Goal: Task Accomplishment & Management: Complete application form

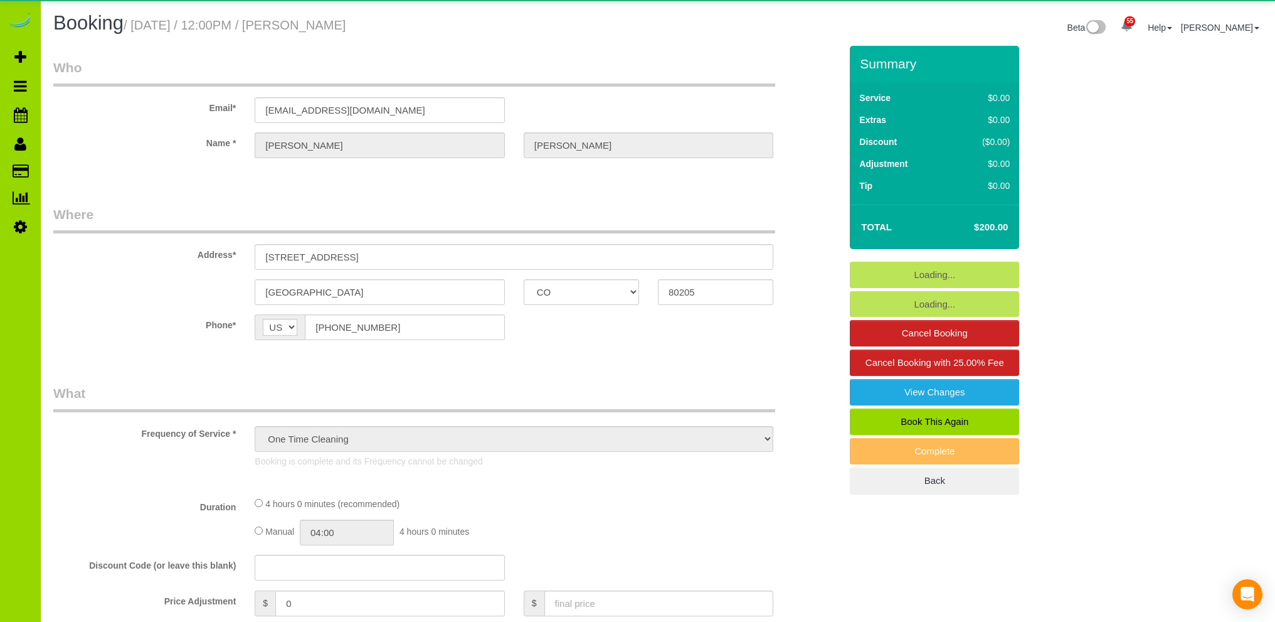
select select "CO"
select select "spot1"
select select "number:2"
select select "number:11"
select select "object:1224"
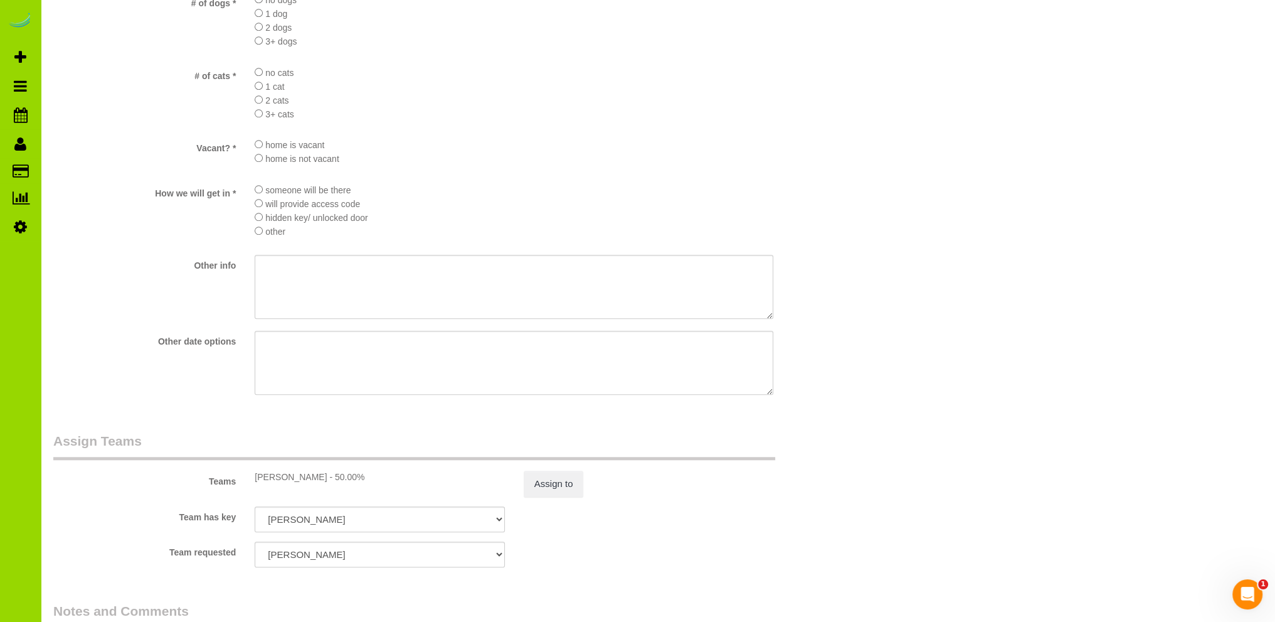
scroll to position [1631, 0]
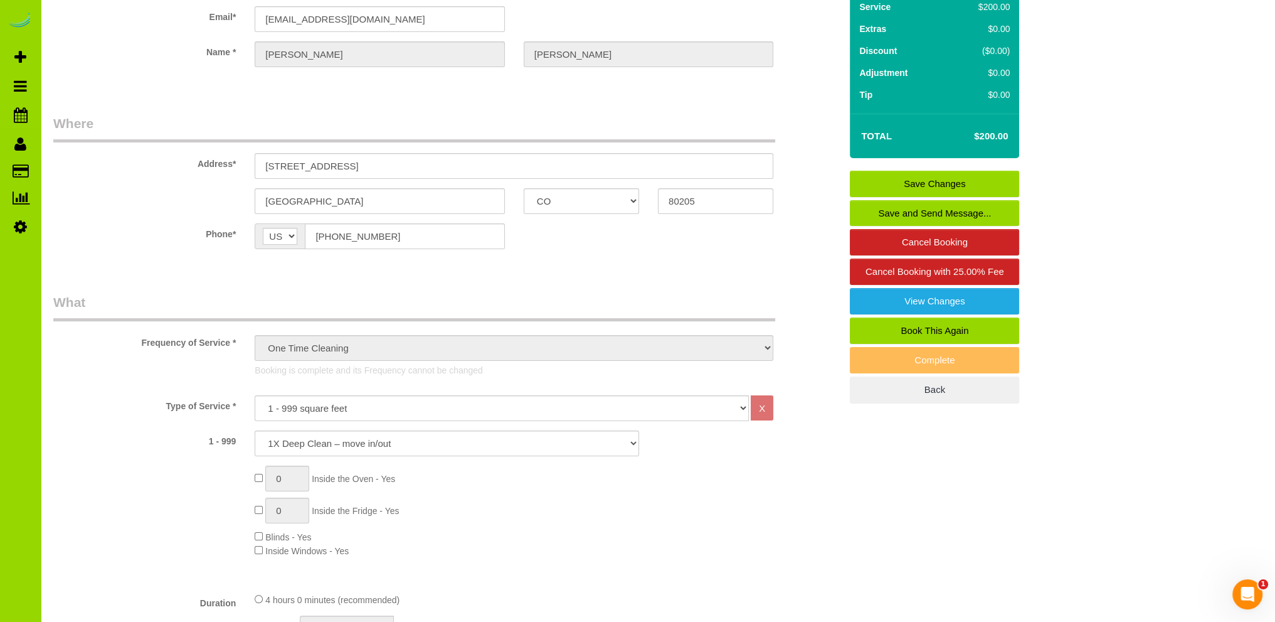
scroll to position [0, 0]
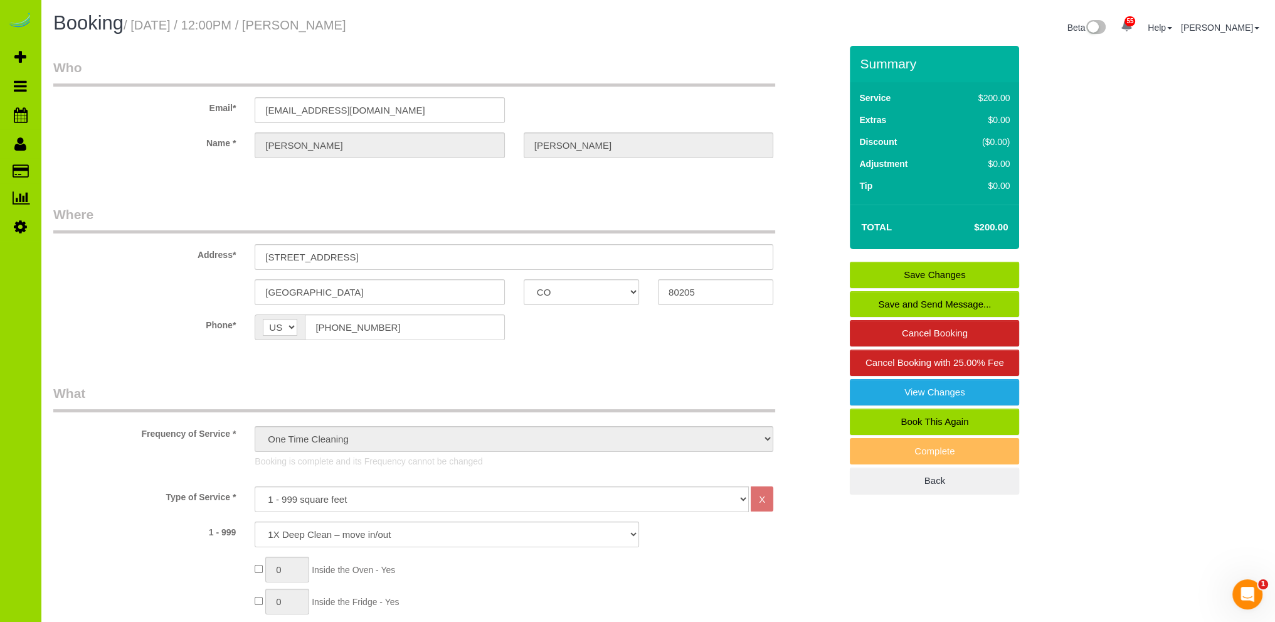
click at [926, 420] on link "Book This Again" at bounding box center [934, 421] width 169 height 26
select select "CO"
select select "number:2"
select select "number:11"
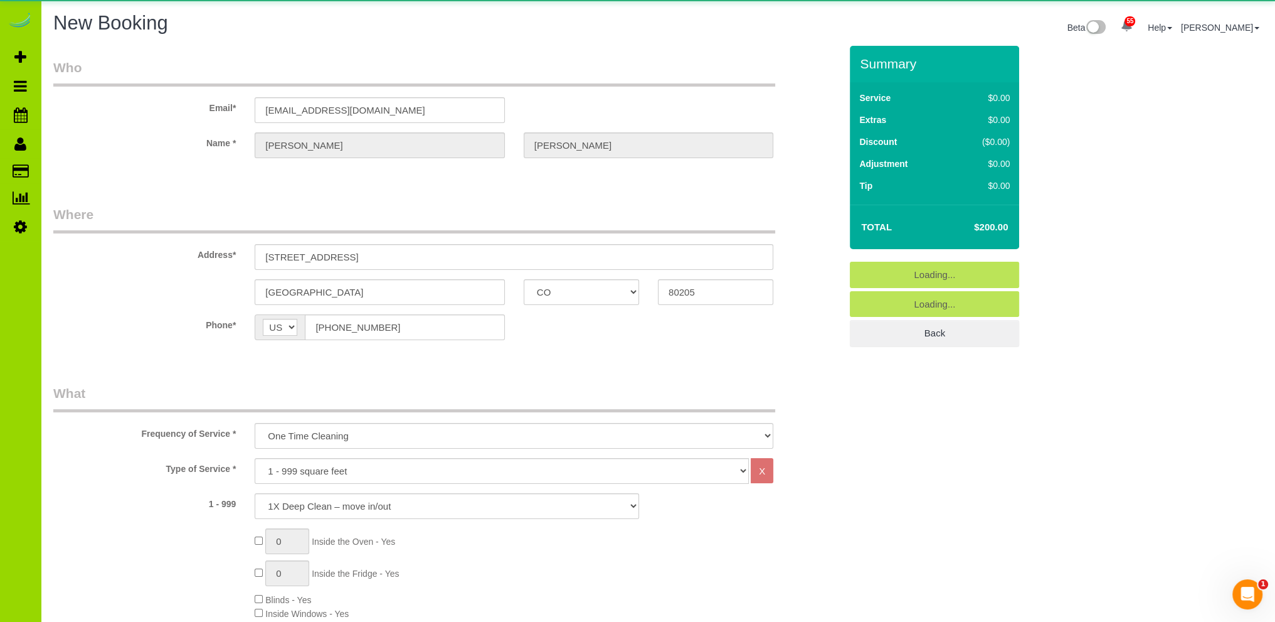
select select "object:2000"
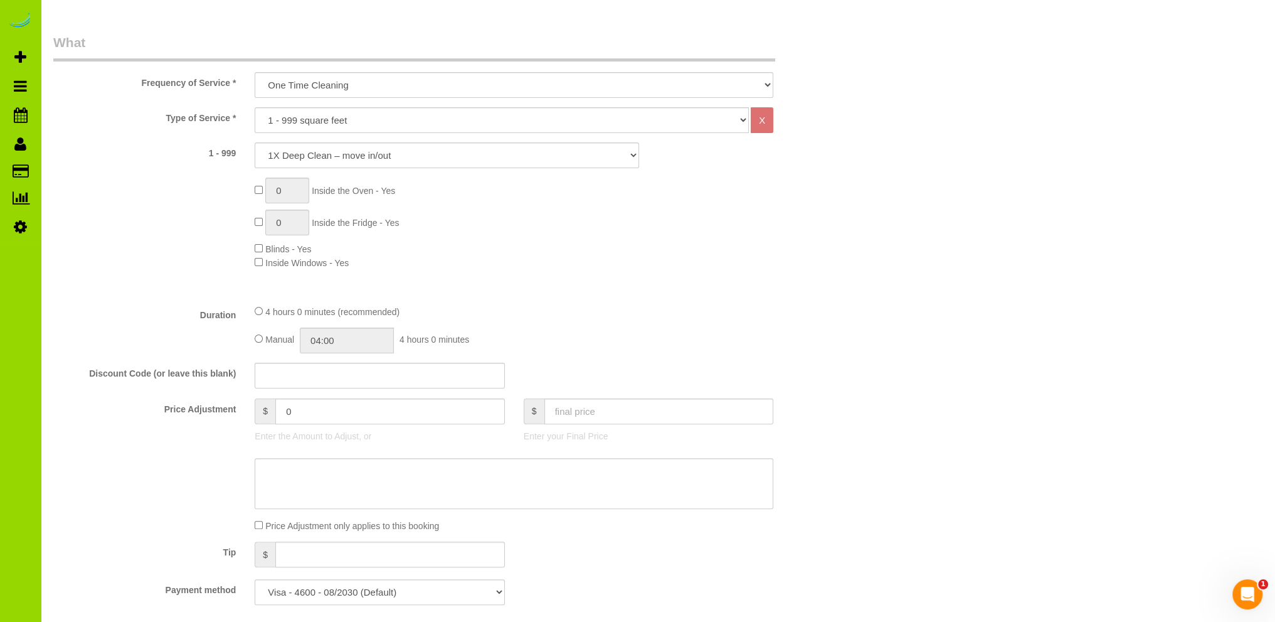
scroll to position [376, 0]
click at [329, 338] on input "04:00" at bounding box center [347, 339] width 94 height 26
type input "01:00"
click at [316, 392] on li "01:00" at bounding box center [333, 392] width 56 height 16
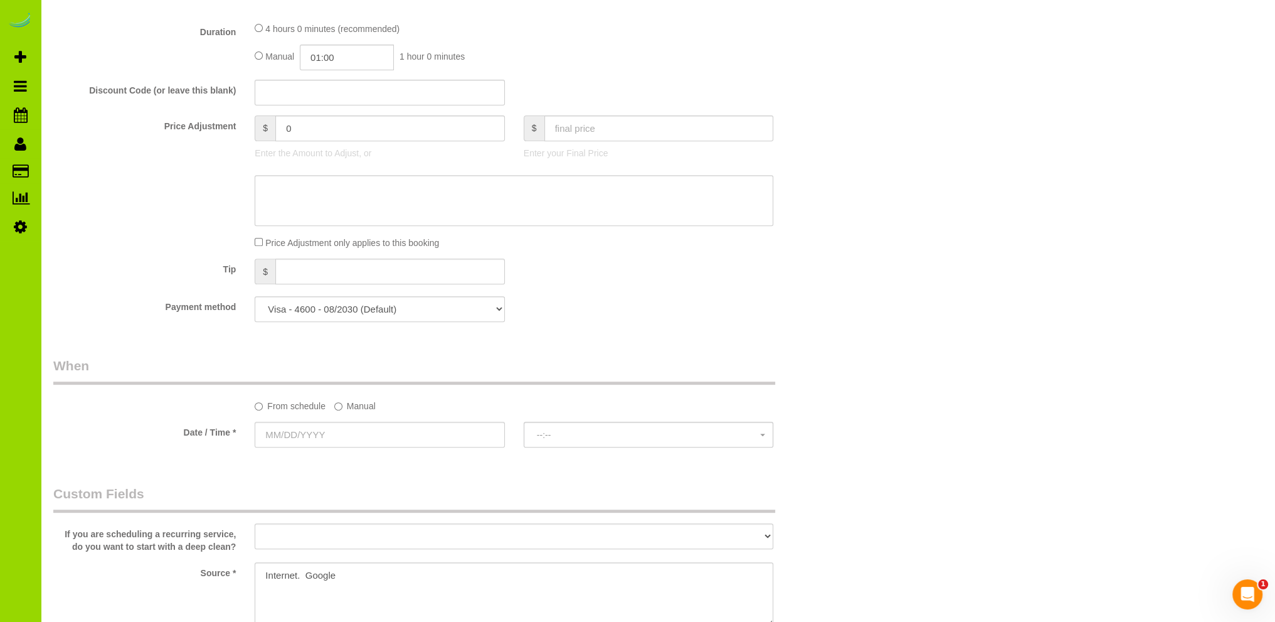
scroll to position [753, 0]
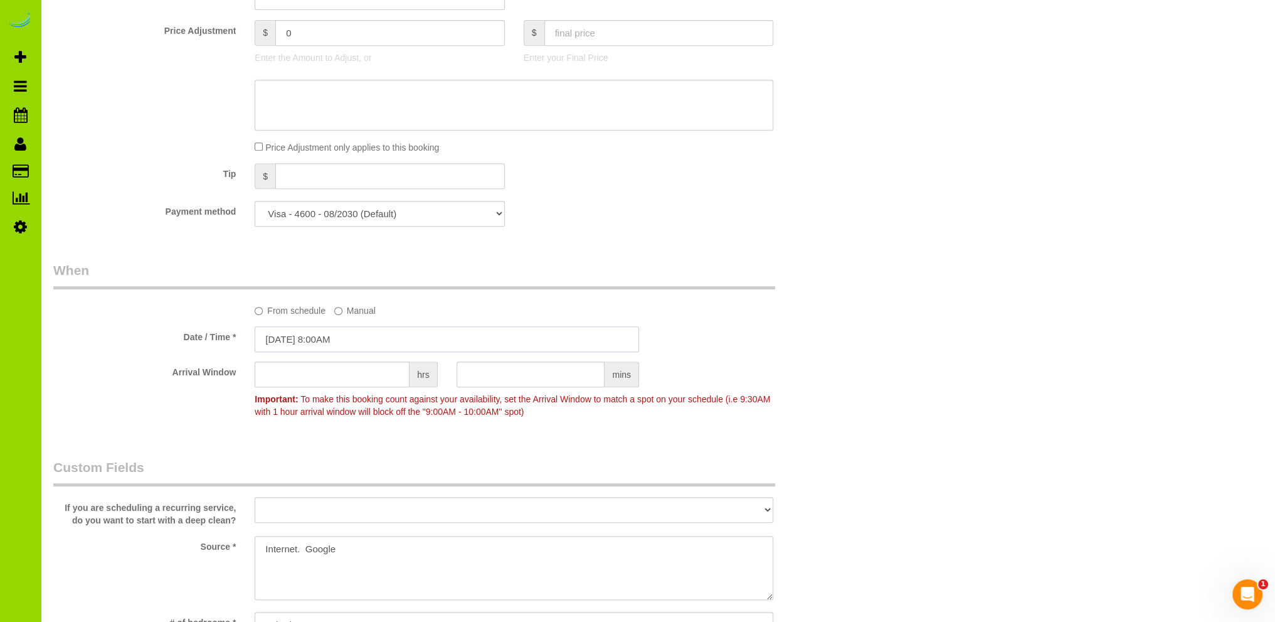
click at [329, 340] on input "[DATE] 8:00AM" at bounding box center [447, 339] width 384 height 26
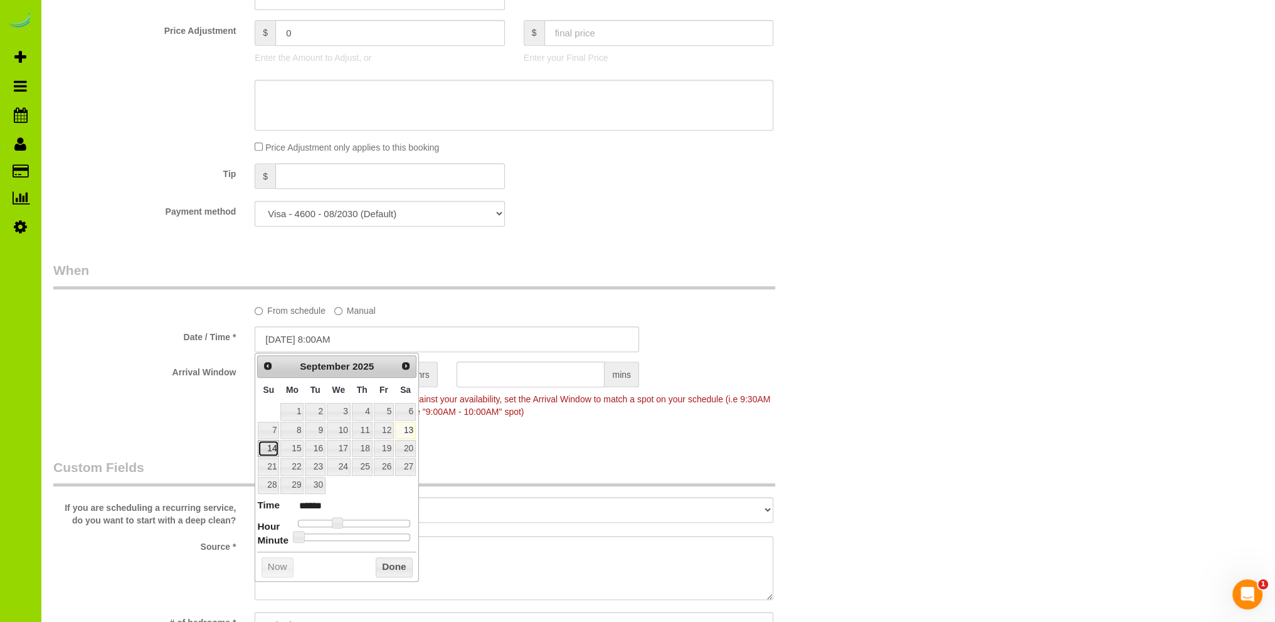
click at [270, 445] on link "14" at bounding box center [268, 448] width 21 height 17
type input "[DATE] 9:00AM"
type input "******"
click at [337, 522] on span at bounding box center [341, 522] width 11 height 11
click at [384, 564] on button "Done" at bounding box center [394, 567] width 37 height 20
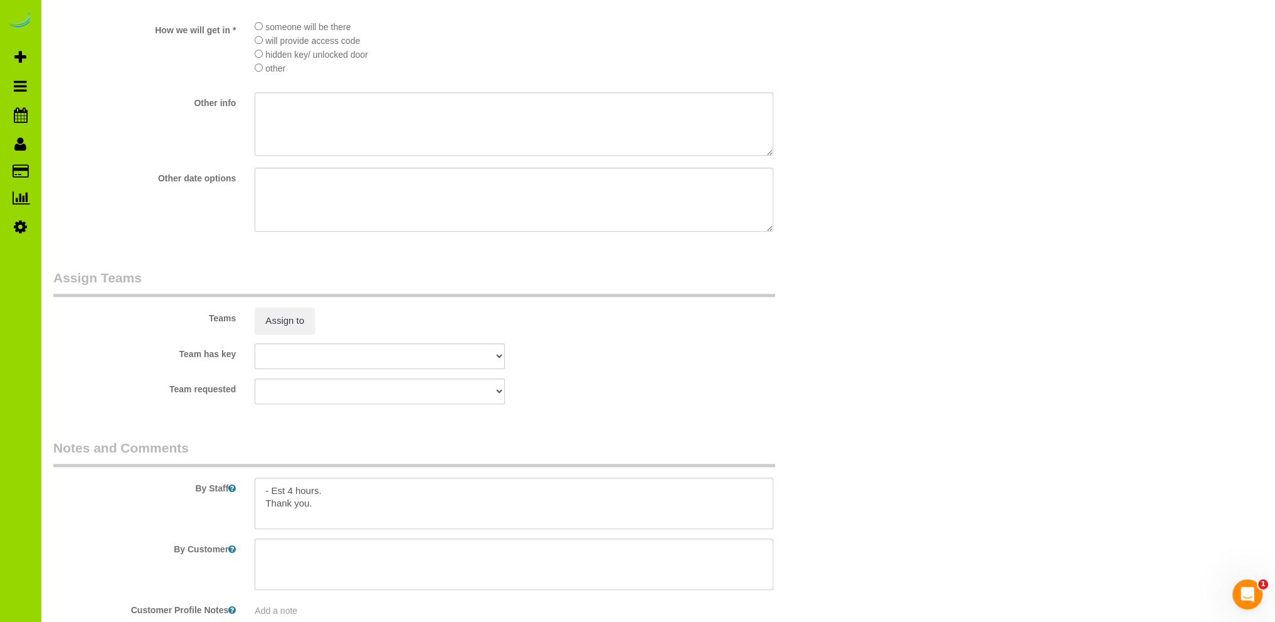
scroll to position [1631, 0]
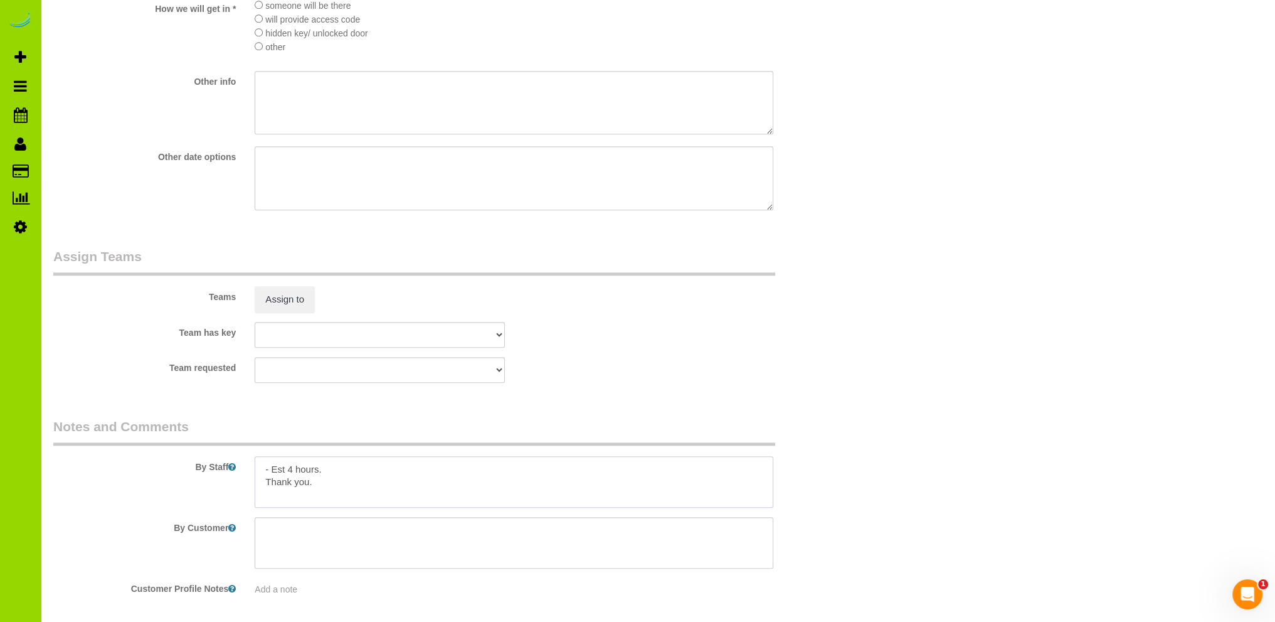
click at [336, 465] on textarea at bounding box center [514, 481] width 519 height 51
paste textarea "-Floors are terrible, this sounds like the biggest issue. -stainless steel prod…"
click at [444, 498] on textarea at bounding box center [514, 481] width 519 height 51
click at [489, 493] on textarea at bounding box center [514, 481] width 519 height 51
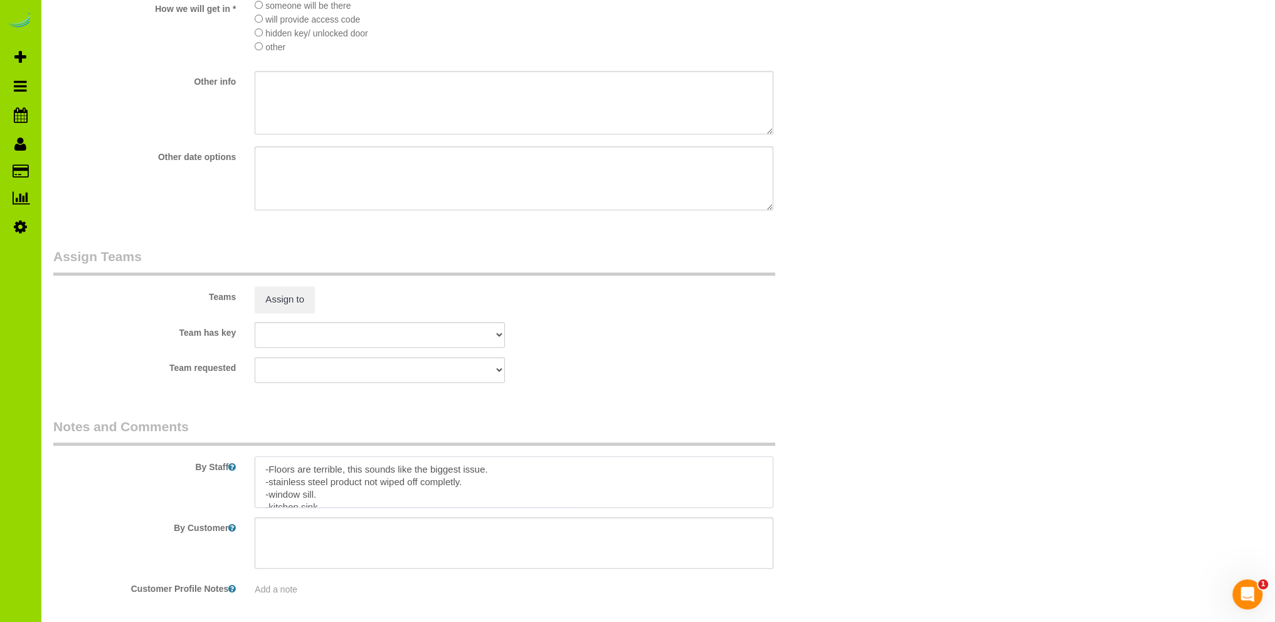
click at [308, 472] on textarea at bounding box center [514, 481] width 519 height 51
type textarea "Going back to get a few missed areas. -Floors are terrible, this sounds like th…"
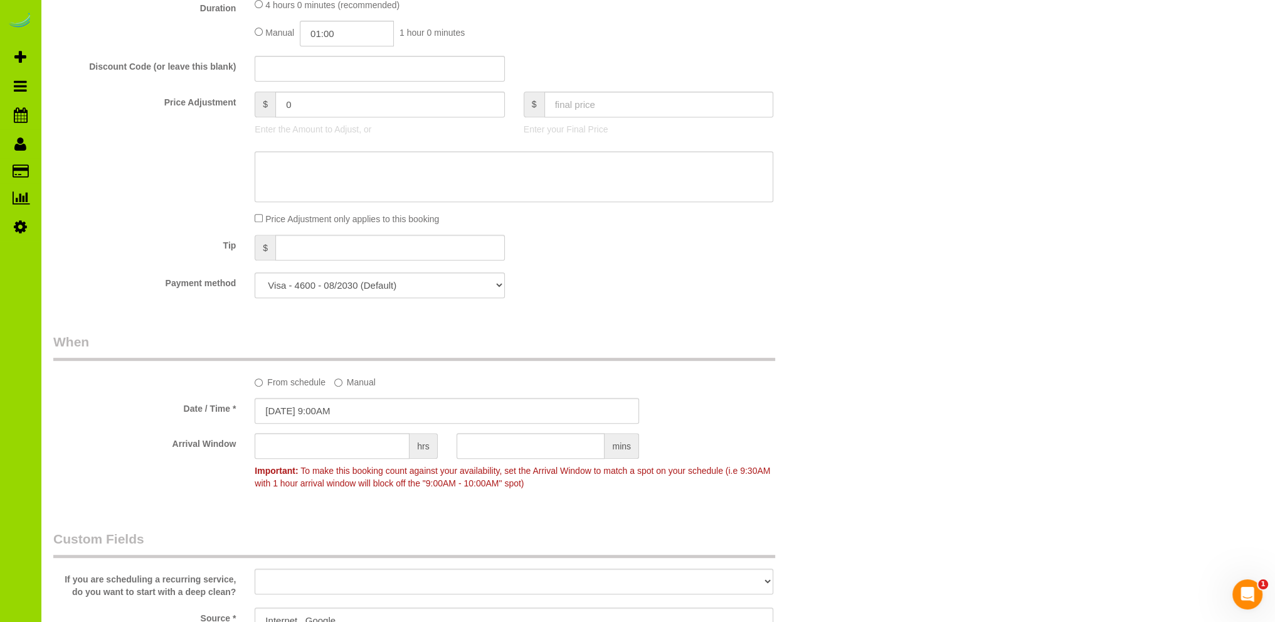
scroll to position [682, 0]
click at [600, 104] on input "text" at bounding box center [659, 103] width 230 height 26
type input "0"
type input "-200"
click at [605, 308] on div "Who Email* [EMAIL_ADDRESS][DOMAIN_NAME] Name * [GEOGRAPHIC_DATA][PERSON_NAME] W…" at bounding box center [447, 470] width 806 height 2215
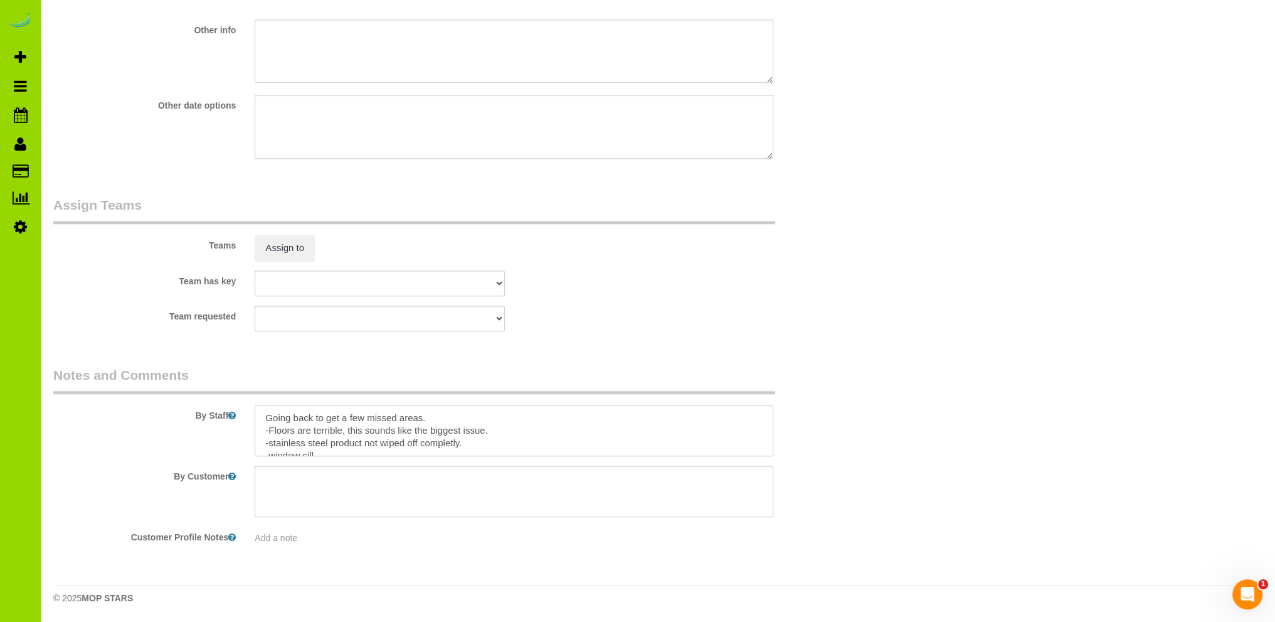
scroll to position [1686, 0]
click at [450, 420] on textarea at bounding box center [514, 429] width 519 height 51
click at [464, 443] on textarea at bounding box center [514, 429] width 519 height 51
click at [273, 440] on textarea at bounding box center [514, 429] width 519 height 51
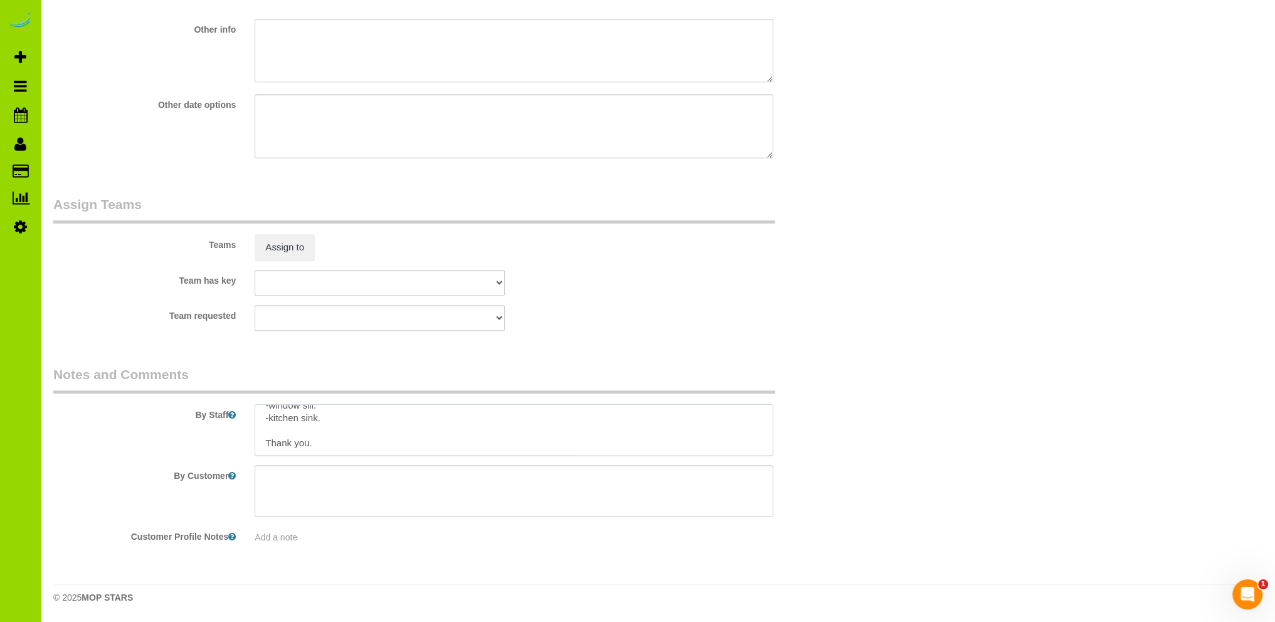
drag, startPoint x: 272, startPoint y: 416, endPoint x: 287, endPoint y: 398, distance: 23.6
click at [273, 416] on textarea at bounding box center [514, 429] width 519 height 51
click at [341, 431] on textarea at bounding box center [514, 429] width 519 height 51
click at [524, 431] on textarea at bounding box center [514, 429] width 519 height 51
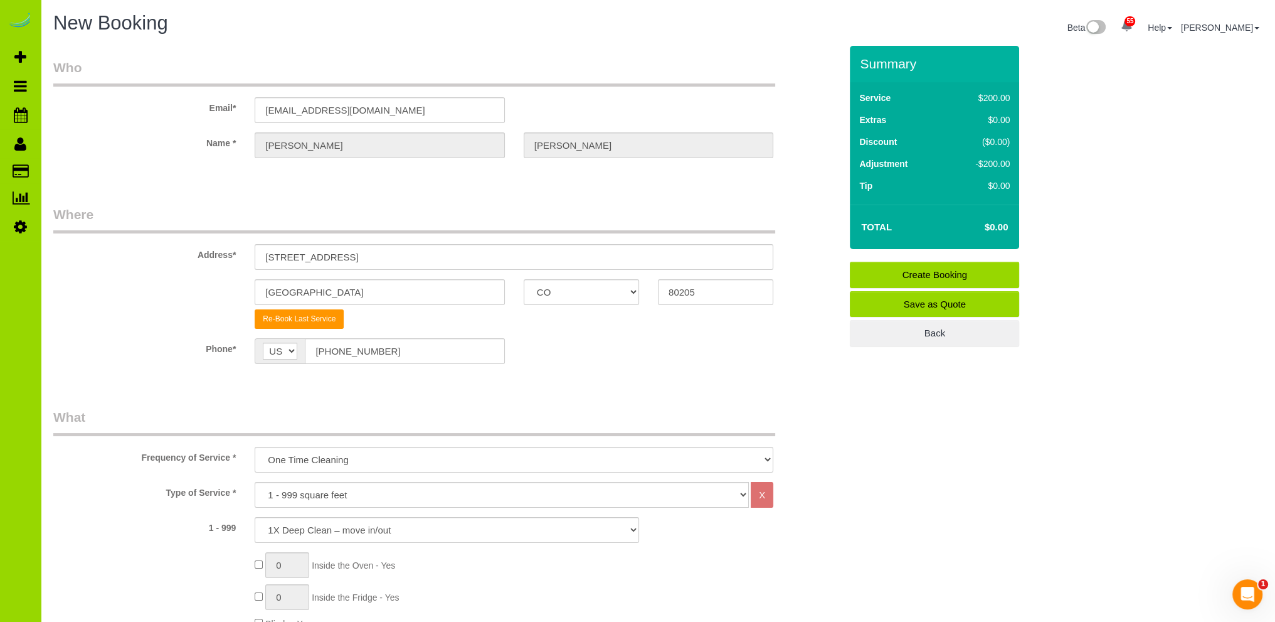
type textarea "Going back to get a few missed areas. $0 invoice/bonus pay. -Floors are not cle…"
click at [920, 270] on link "Create Booking" at bounding box center [934, 275] width 169 height 26
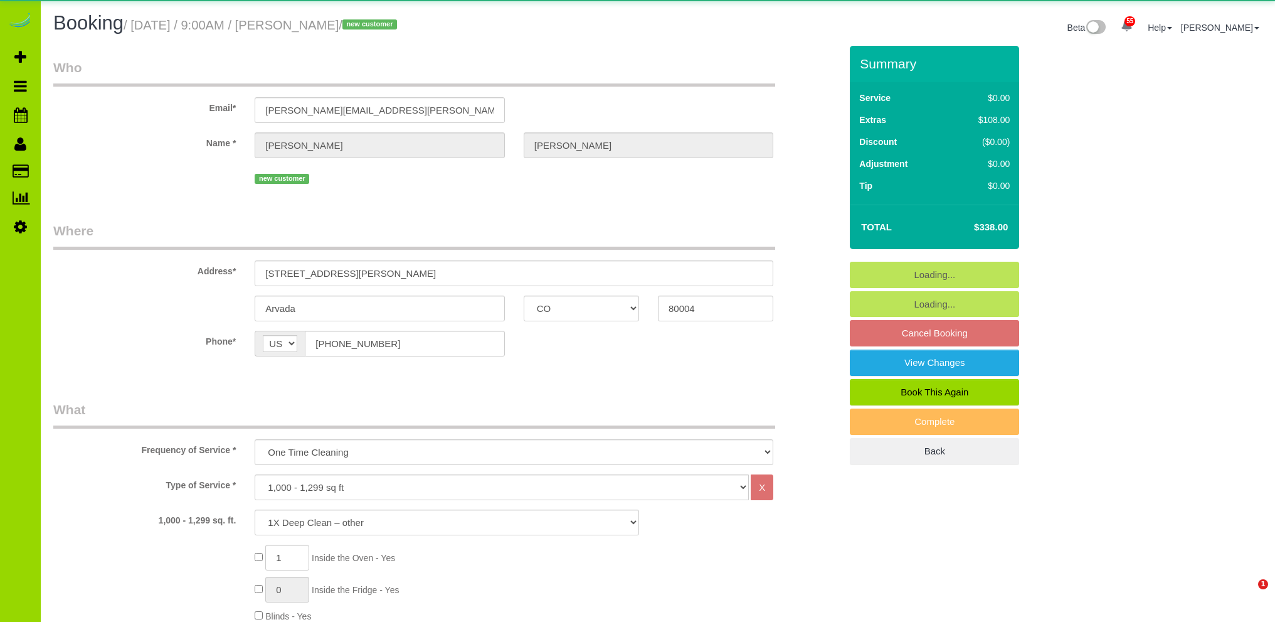
select select "CO"
select select "3"
select select "spot1"
select select "number:4"
select select "number:13"
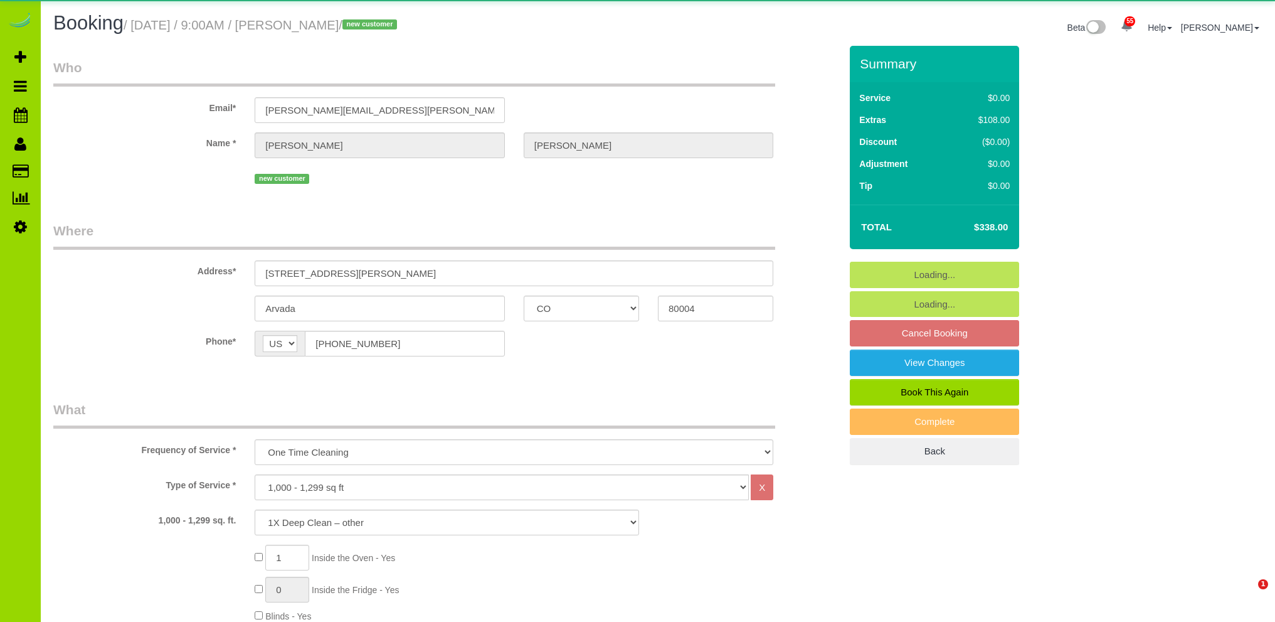
select select "object:1246"
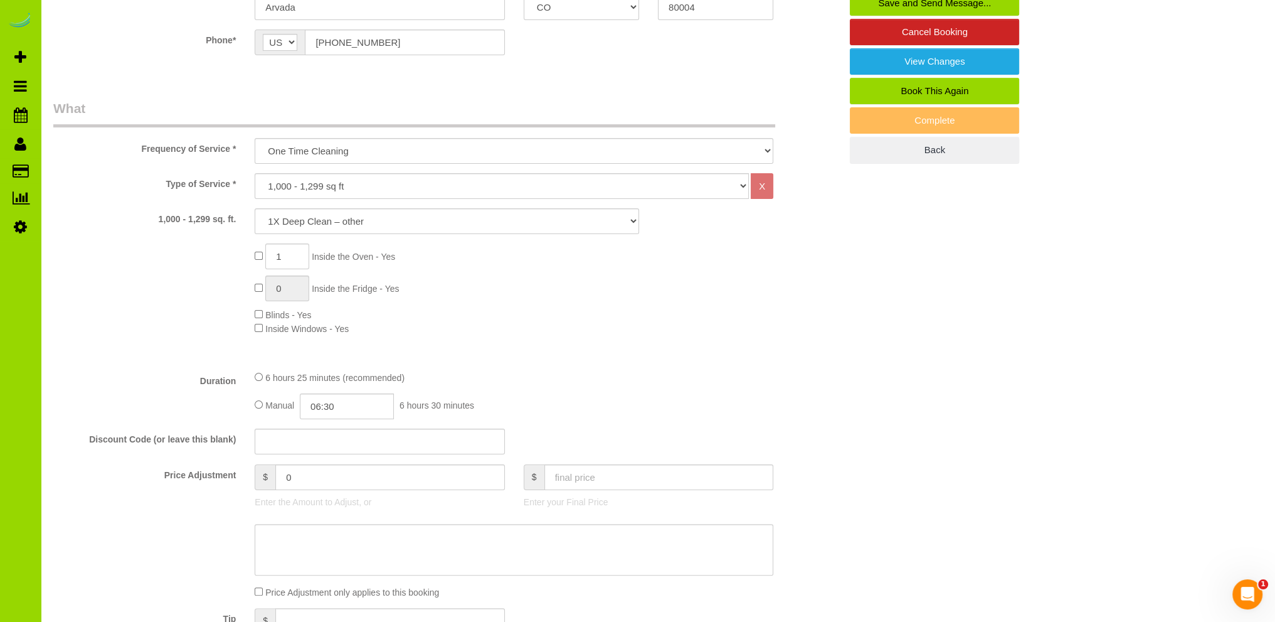
scroll to position [193, 0]
